Goal: Task Accomplishment & Management: Use online tool/utility

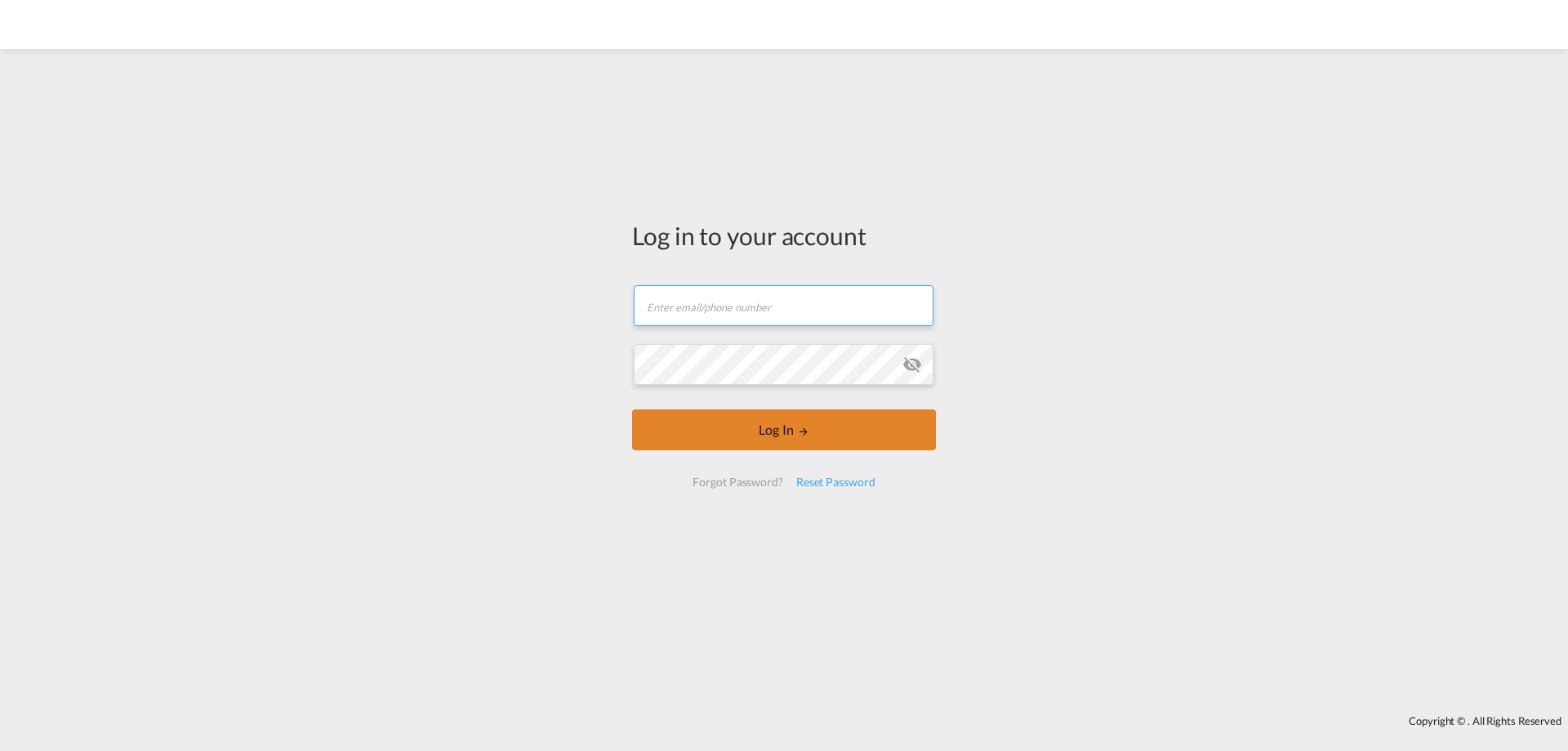
type input "[PERSON_NAME][EMAIL_ADDRESS][PERSON_NAME][DOMAIN_NAME]"
click at [828, 432] on button "Log In" at bounding box center [784, 430] width 304 height 41
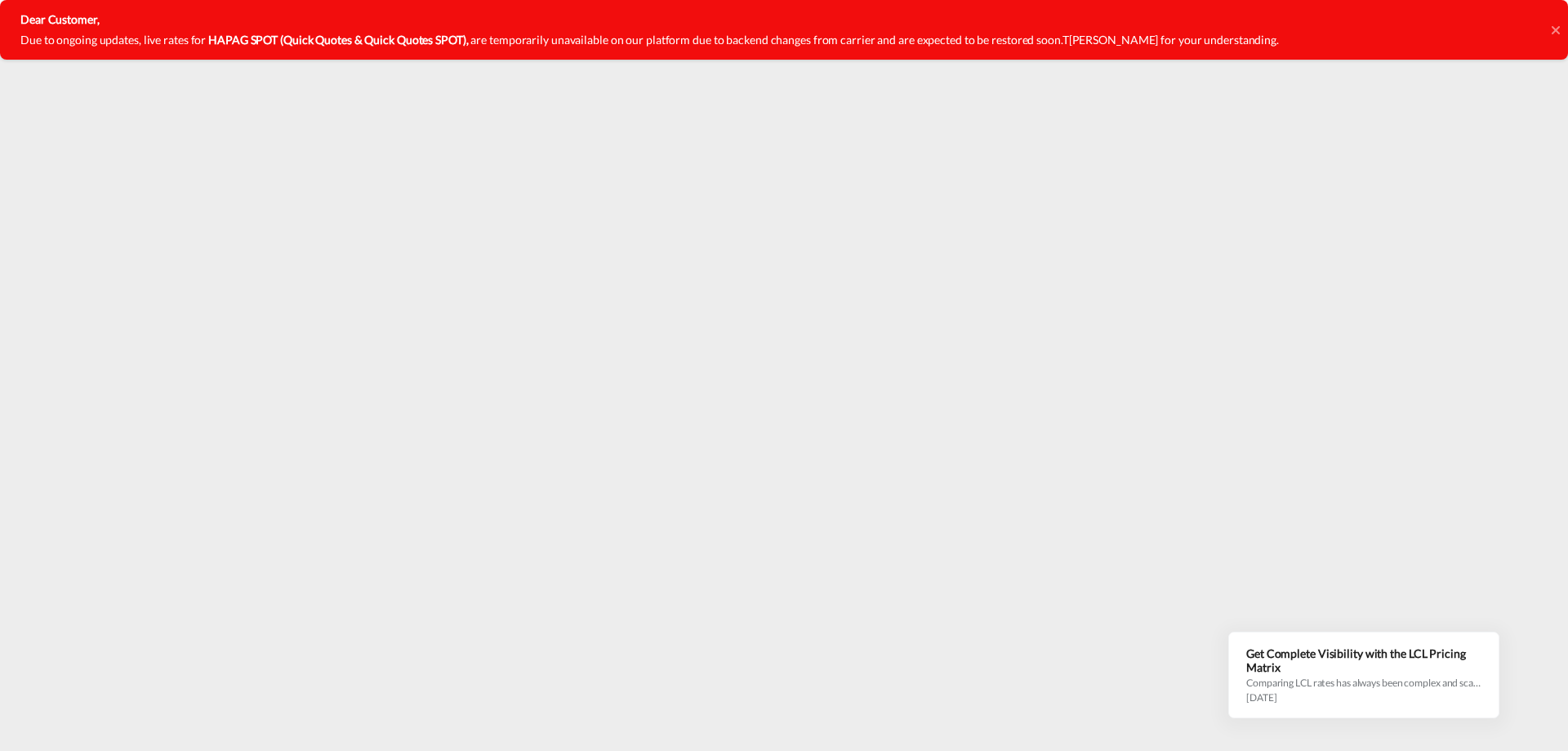
click at [1557, 30] on icon at bounding box center [1555, 30] width 8 height 8
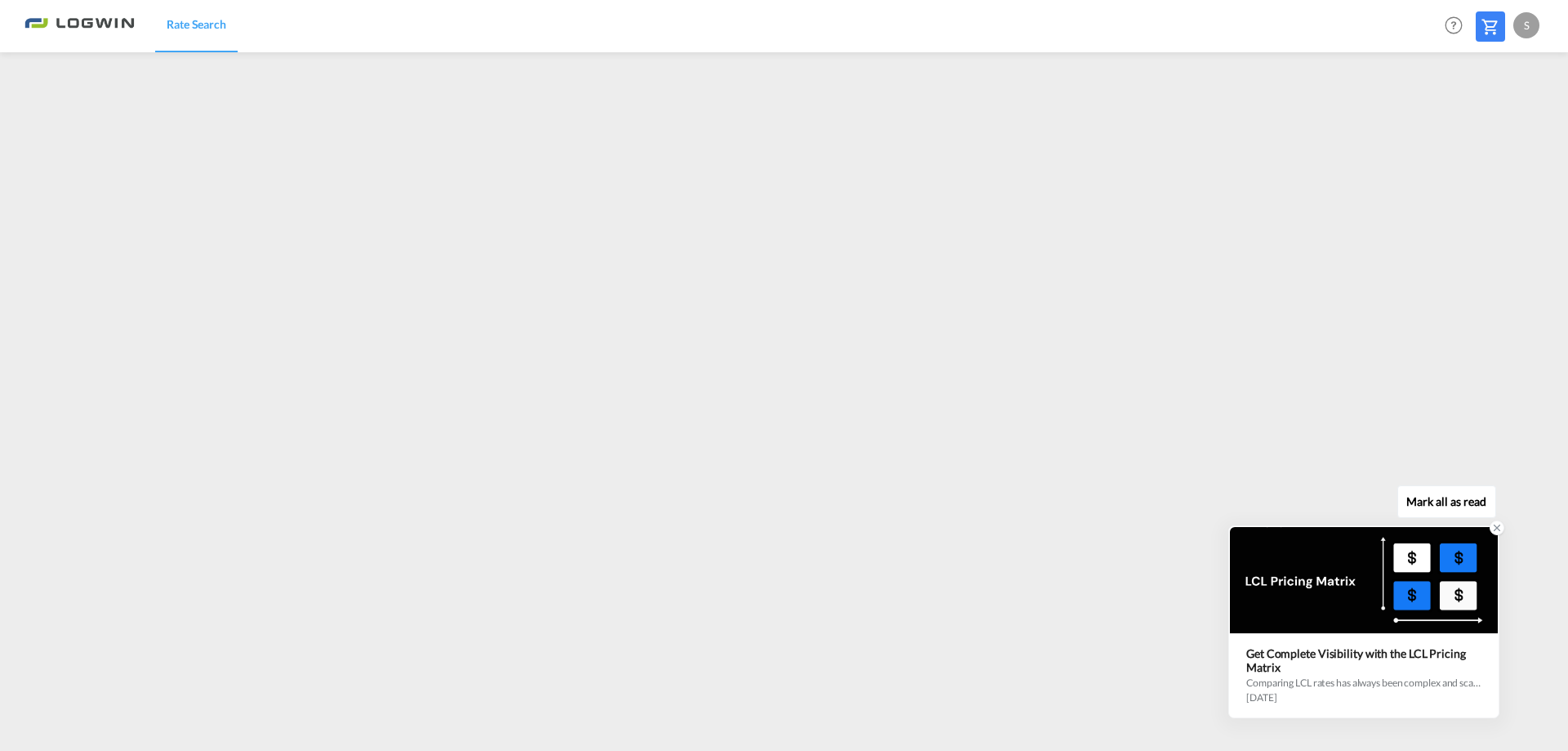
click at [1495, 530] on icon at bounding box center [1497, 528] width 6 height 6
